Goal: Information Seeking & Learning: Learn about a topic

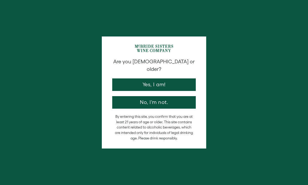
click at [180, 79] on button "Yes, I am!" at bounding box center [154, 85] width 84 height 13
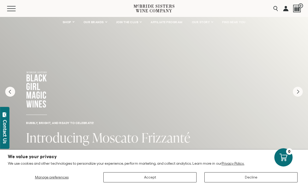
click at [210, 25] on link "OUR STORY" at bounding box center [203, 22] width 28 height 10
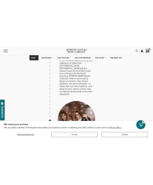
scroll to position [958, 0]
